Goal: Transaction & Acquisition: Book appointment/travel/reservation

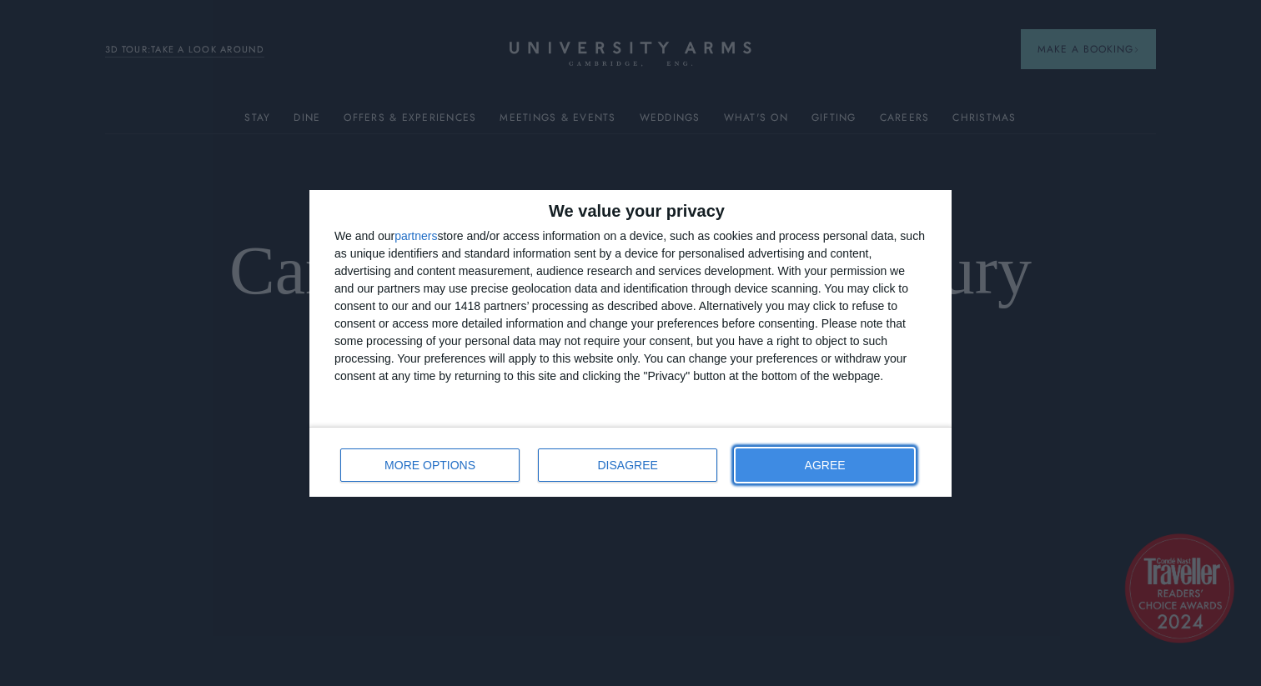
click at [774, 454] on button "AGREE" at bounding box center [825, 465] width 178 height 33
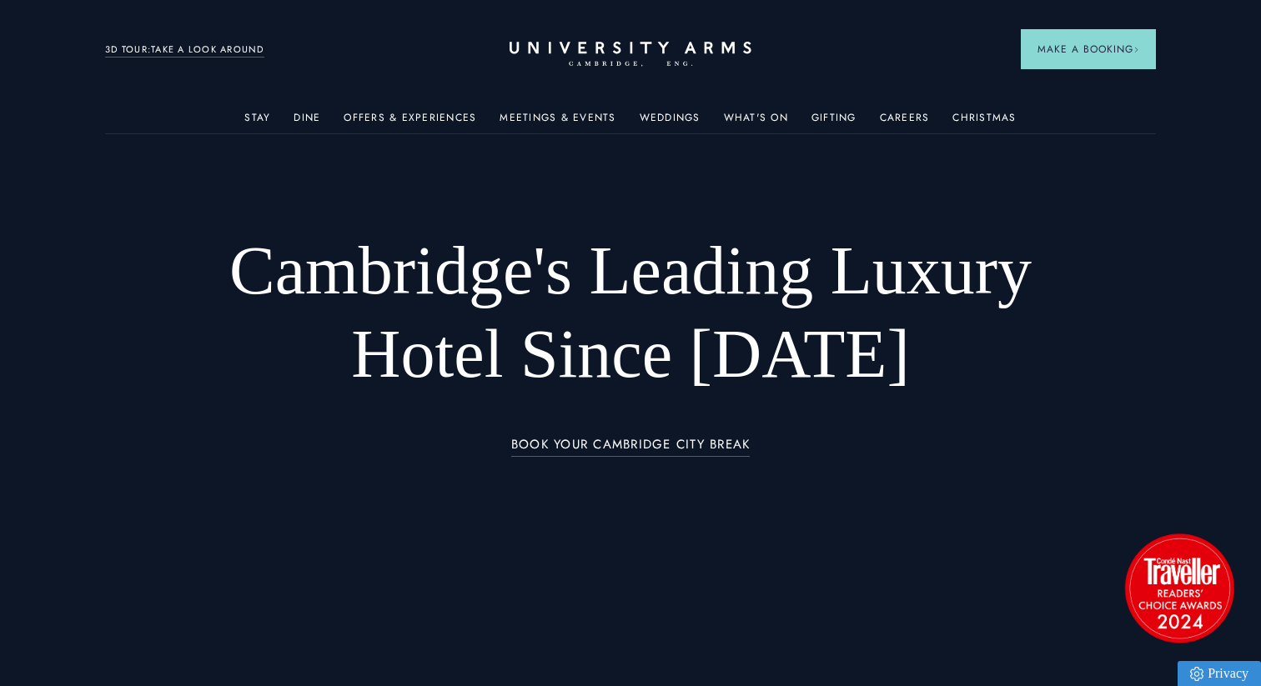
click at [201, 49] on link "3D TOUR:TAKE A LOOK AROUND" at bounding box center [184, 50] width 159 height 15
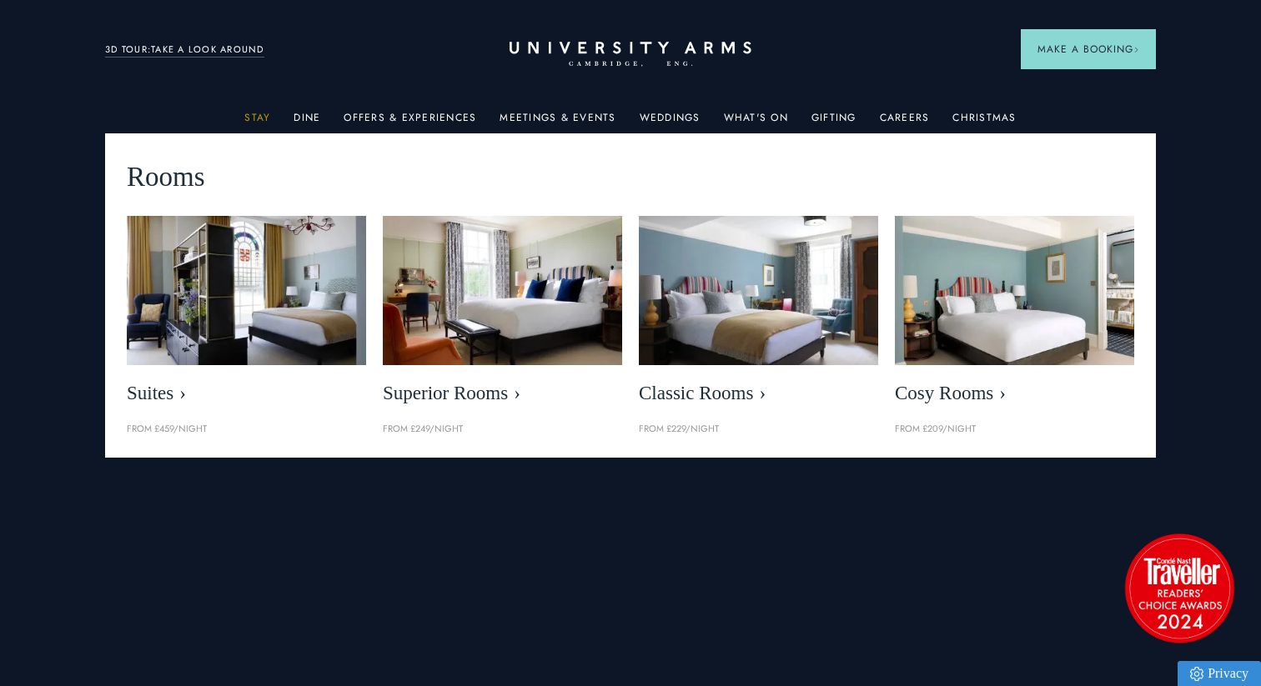
click at [259, 118] on link "Stay" at bounding box center [257, 123] width 26 height 22
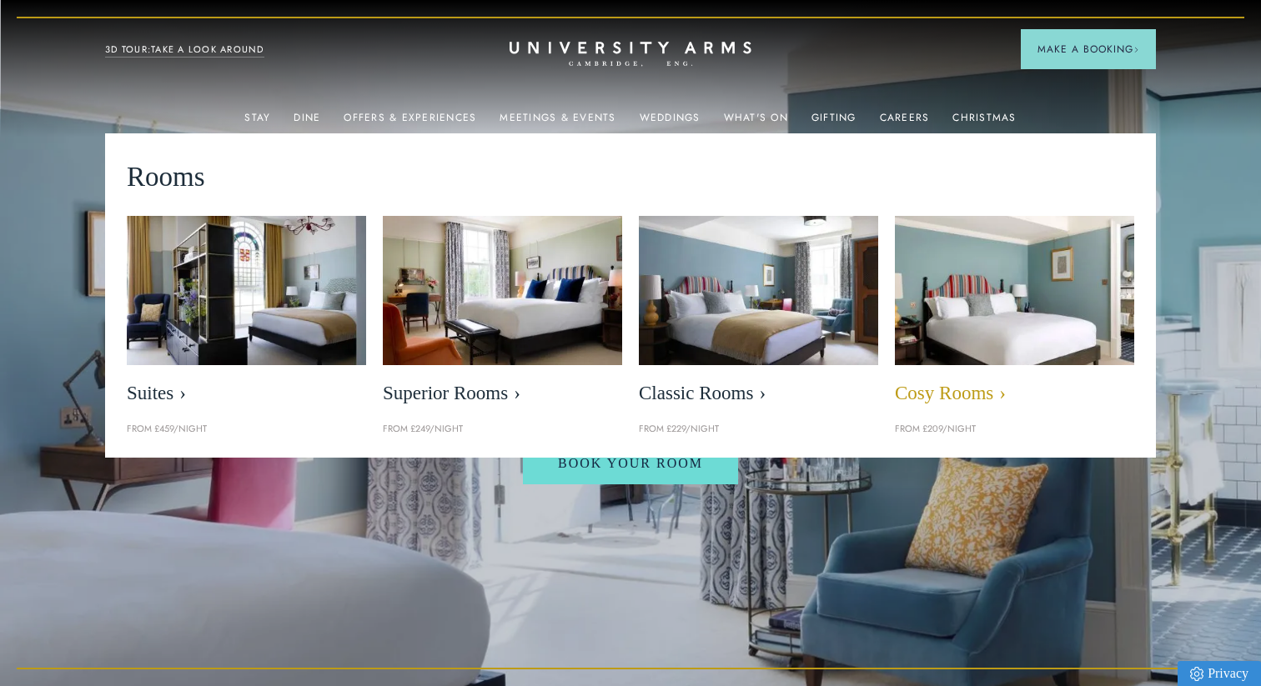
scroll to position [0, 1]
click at [995, 329] on img at bounding box center [1013, 290] width 275 height 172
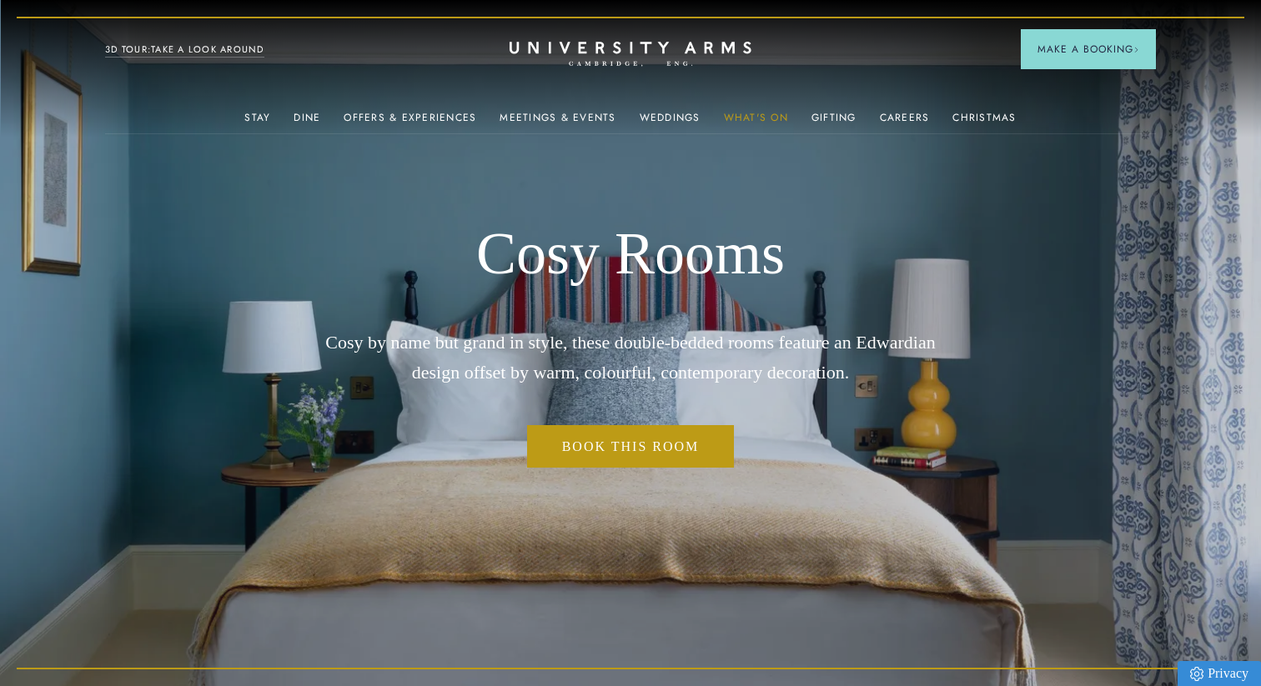
click at [748, 116] on link "What's On" at bounding box center [756, 123] width 64 height 22
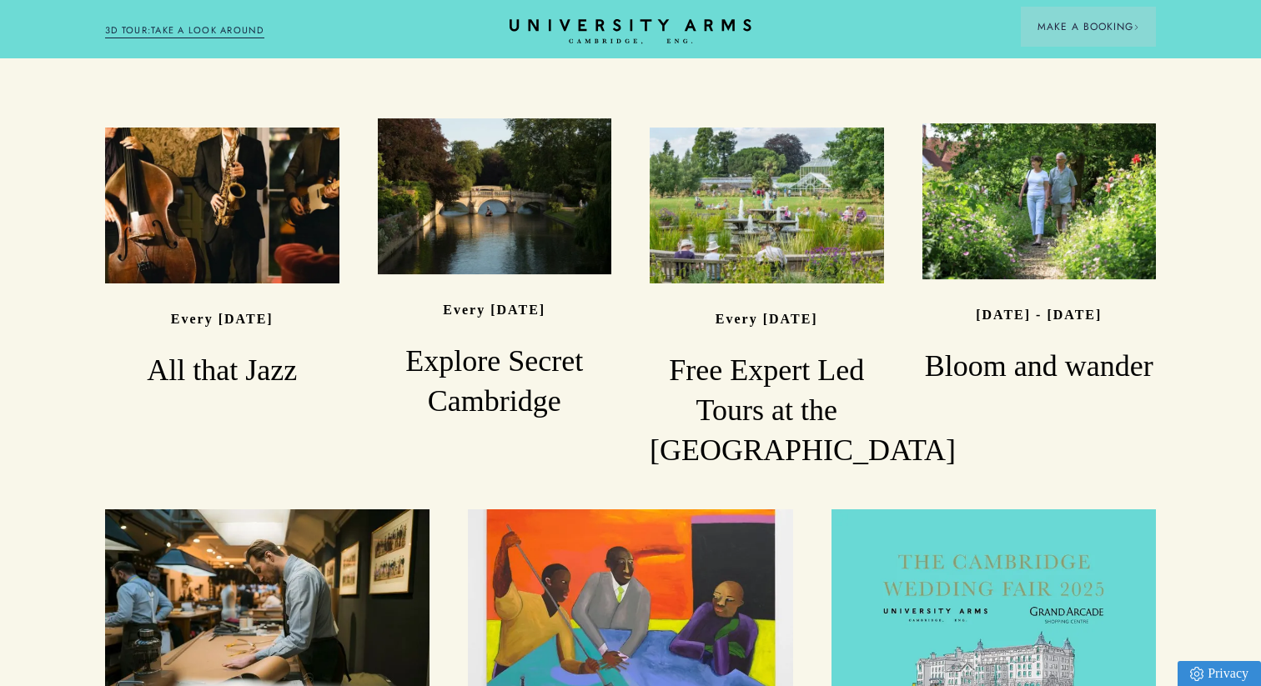
scroll to position [1022, 0]
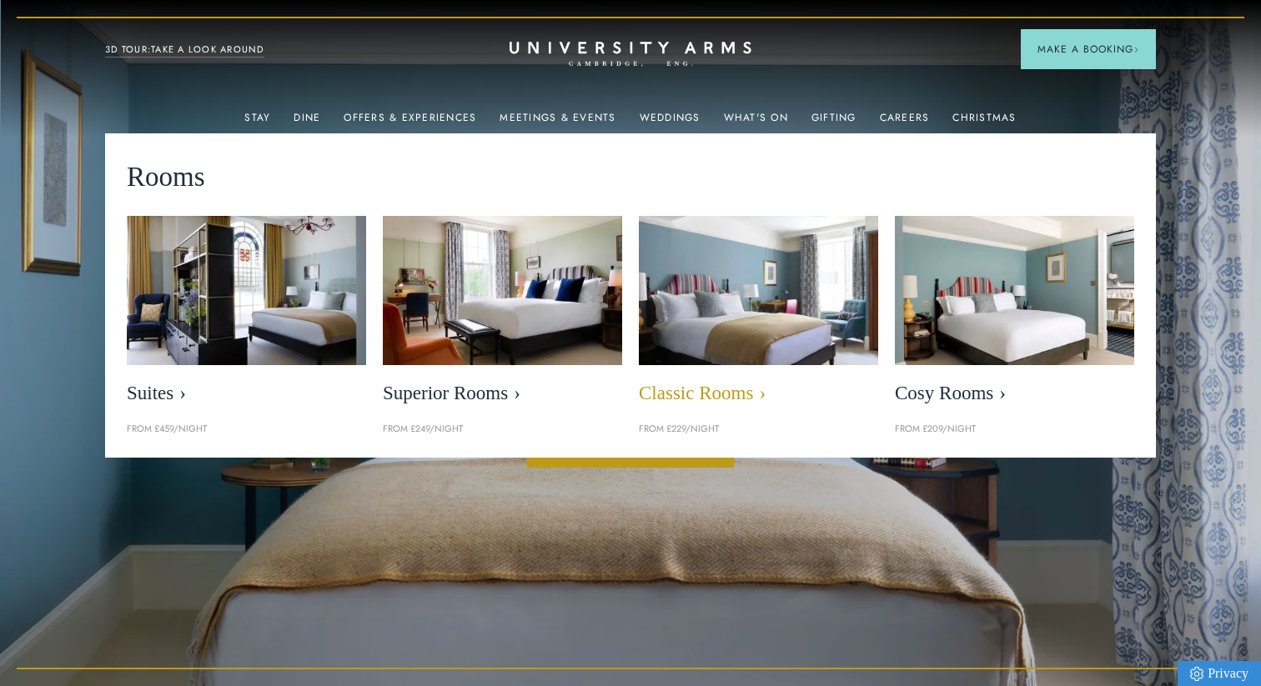
click at [726, 314] on img at bounding box center [757, 290] width 275 height 172
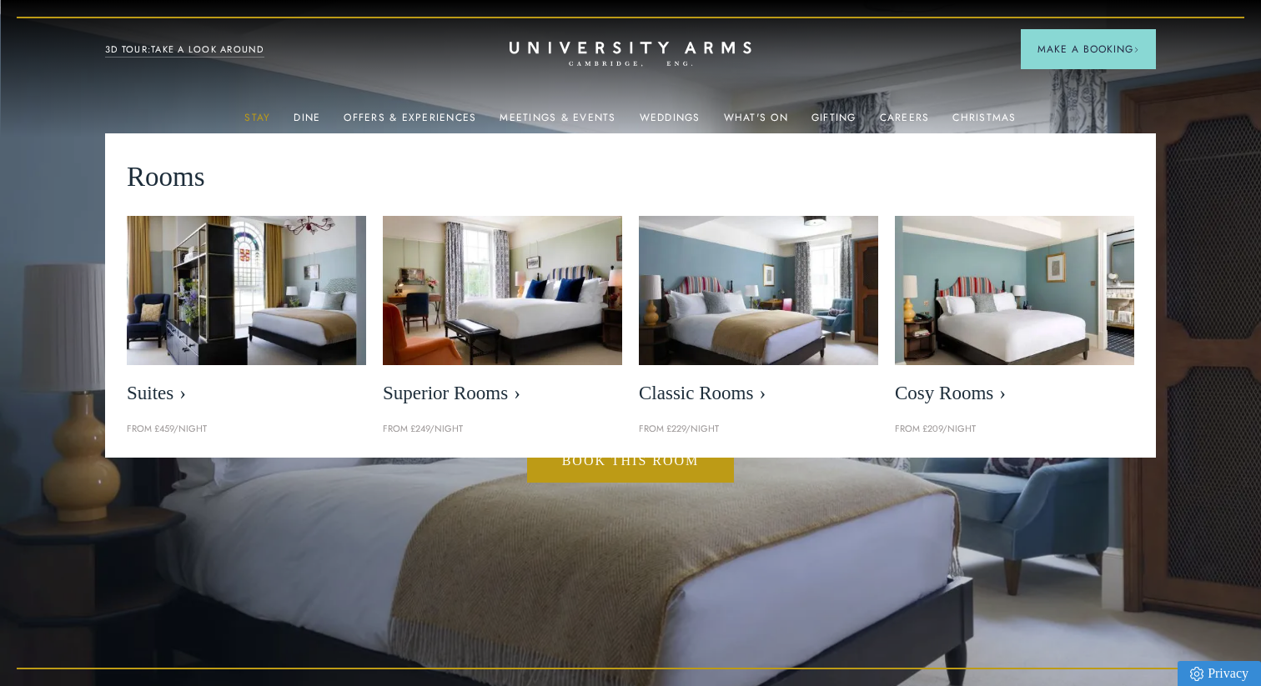
click at [254, 121] on link "Stay" at bounding box center [257, 123] width 26 height 22
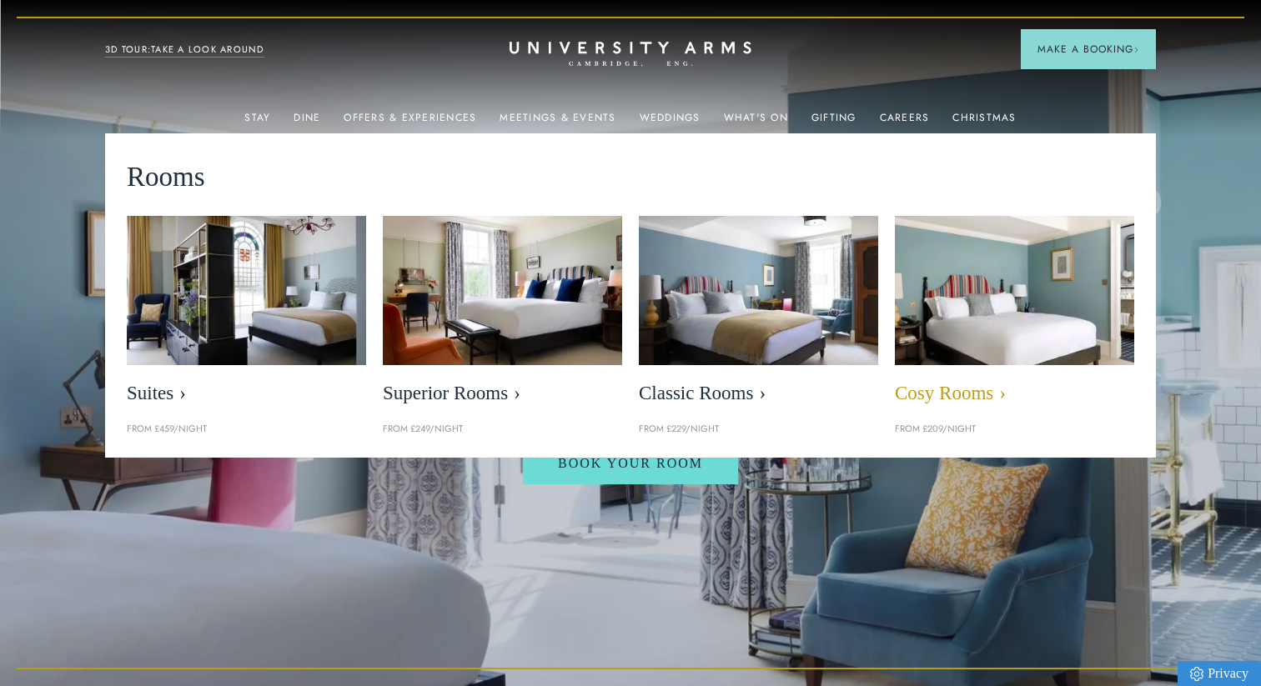
click at [979, 390] on span "Cosy Rooms" at bounding box center [1014, 393] width 239 height 23
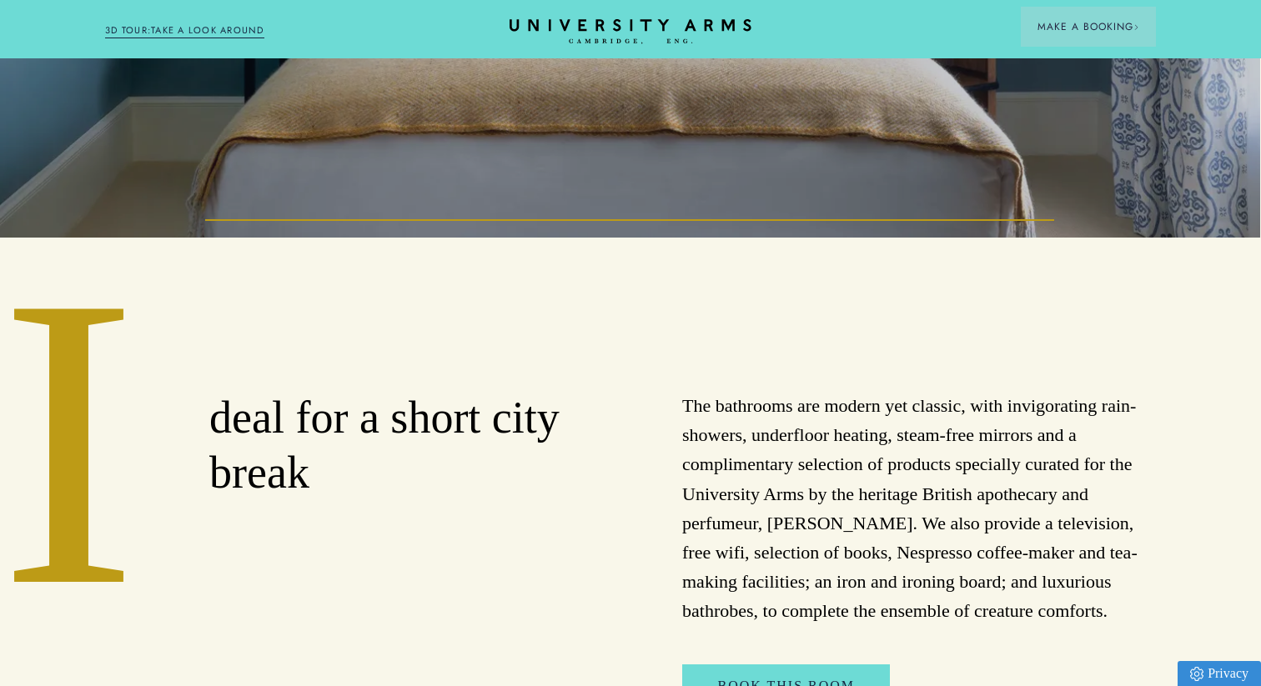
scroll to position [736, 1]
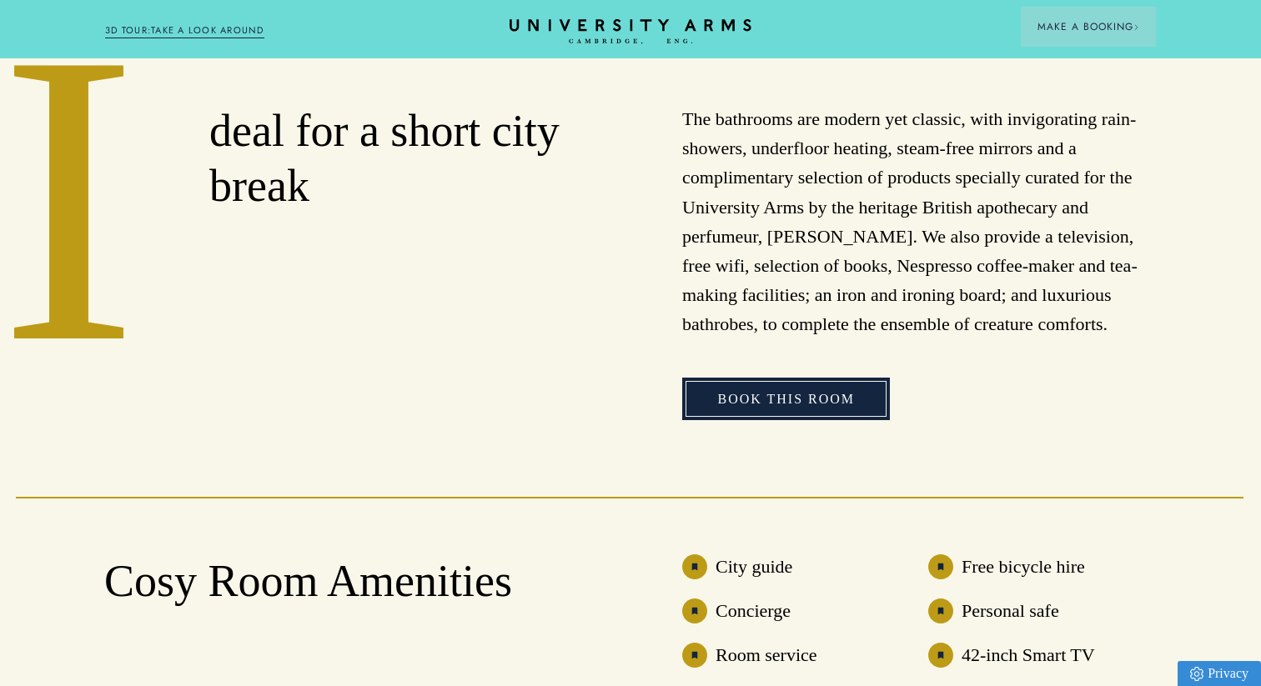
click at [771, 393] on link "Book This Room" at bounding box center [786, 399] width 208 height 43
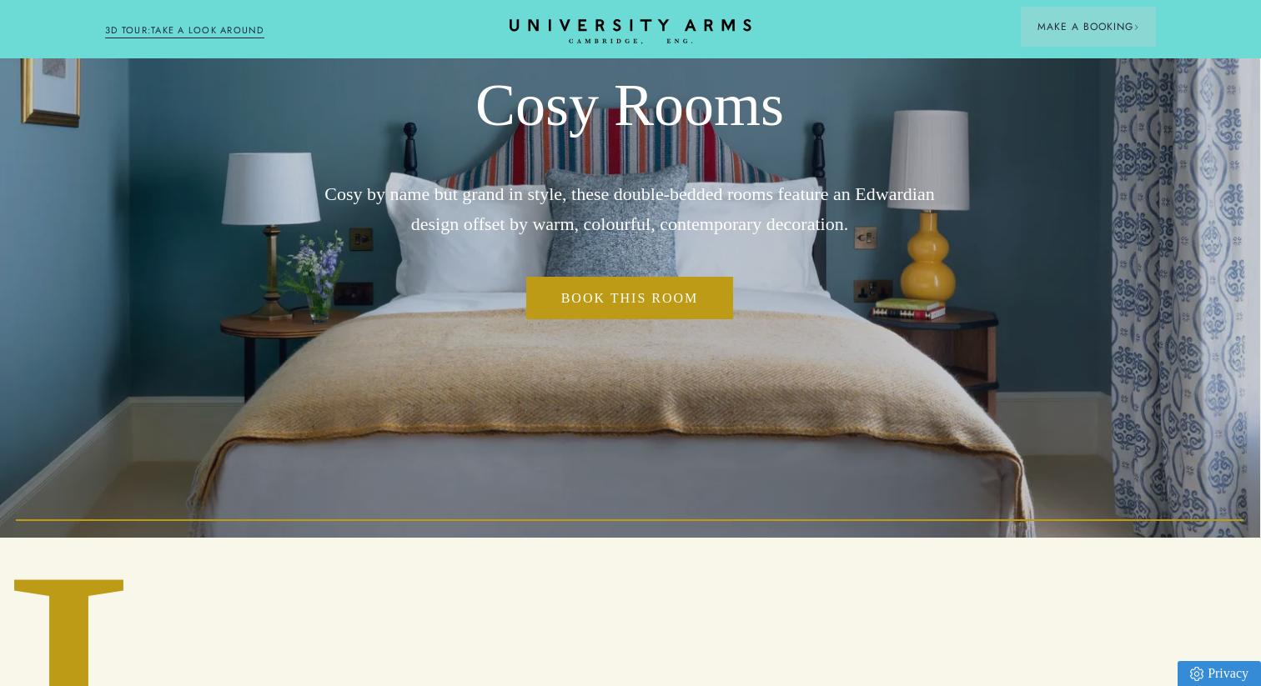
scroll to position [68, 1]
